Goal: Navigation & Orientation: Find specific page/section

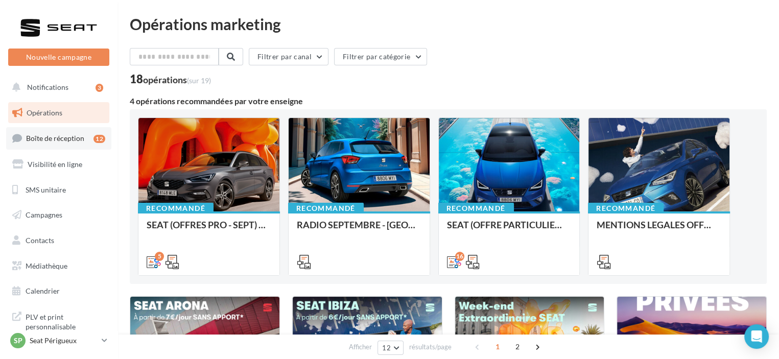
click at [75, 135] on span "Boîte de réception" at bounding box center [55, 138] width 58 height 9
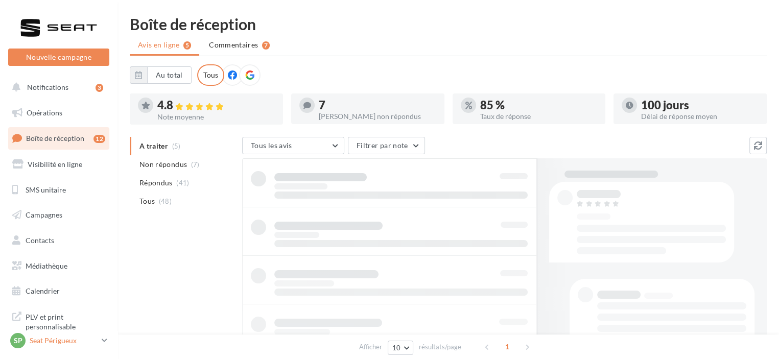
click at [98, 337] on link "SP Seat Périgueux SEAT-PERIGUEUX" at bounding box center [58, 340] width 101 height 19
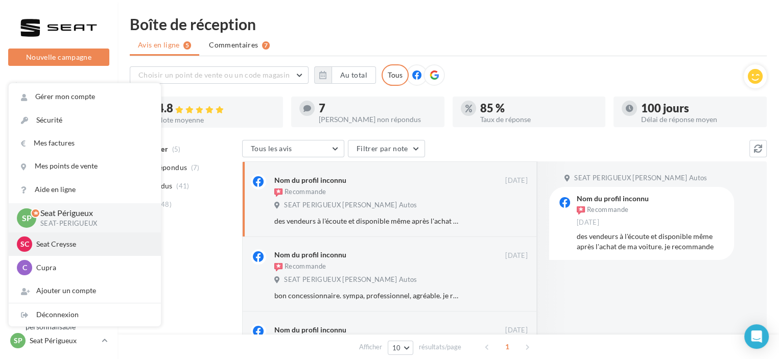
click at [101, 241] on p "Seat Creysse" at bounding box center [92, 244] width 112 height 10
